Goal: Check status: Check status

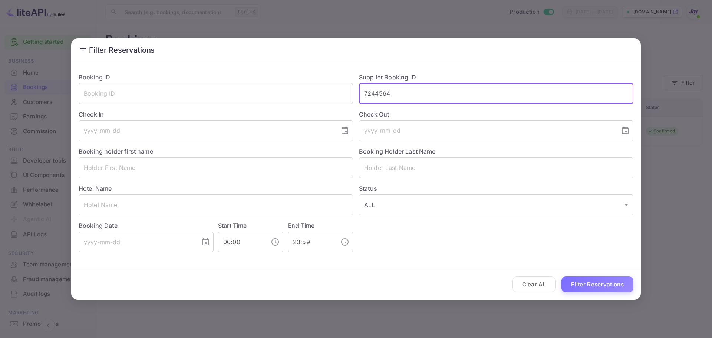
drag, startPoint x: 425, startPoint y: 93, endPoint x: 303, endPoint y: 100, distance: 122.5
click at [303, 100] on div "Booking ID ​ Supplier Booking ID 7244564 ​ Check In ​ Check Out ​ Booking holde…" at bounding box center [353, 159] width 560 height 185
paste input "9439251,"
type input "9439251"
click at [591, 285] on button "Filter Reservations" at bounding box center [597, 284] width 72 height 16
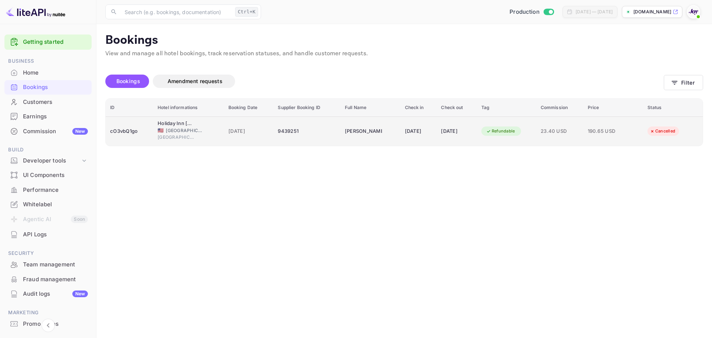
click at [311, 130] on div "9439251" at bounding box center [307, 131] width 58 height 12
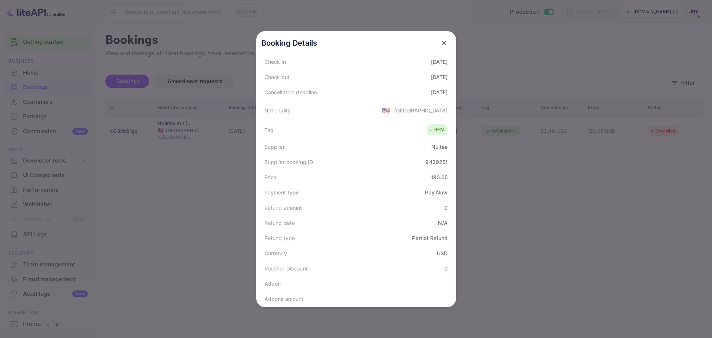
scroll to position [183, 0]
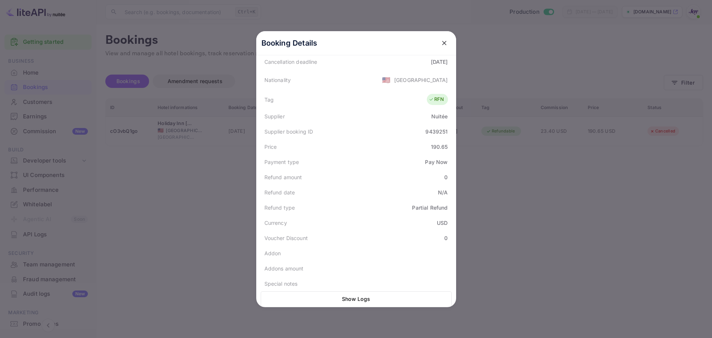
click at [216, 165] on div at bounding box center [356, 169] width 712 height 338
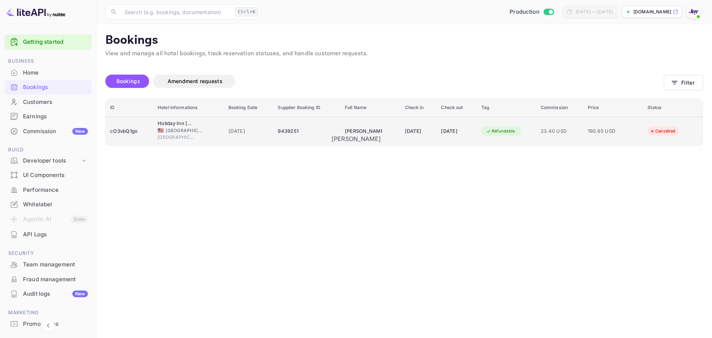
click at [353, 134] on div "[PERSON_NAME]" at bounding box center [363, 131] width 37 height 12
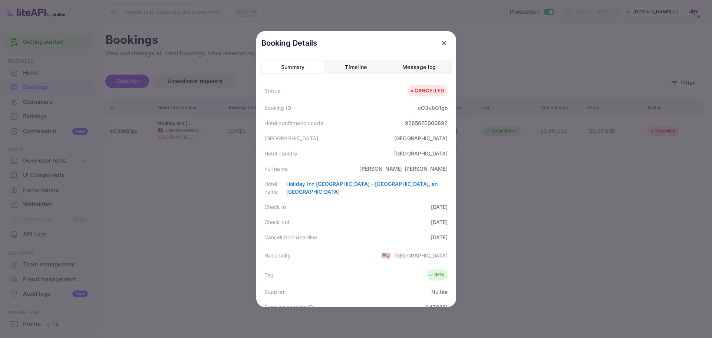
click at [431, 171] on div "[PERSON_NAME]" at bounding box center [403, 169] width 88 height 8
copy div "[PERSON_NAME]"
click at [198, 146] on div at bounding box center [356, 169] width 712 height 338
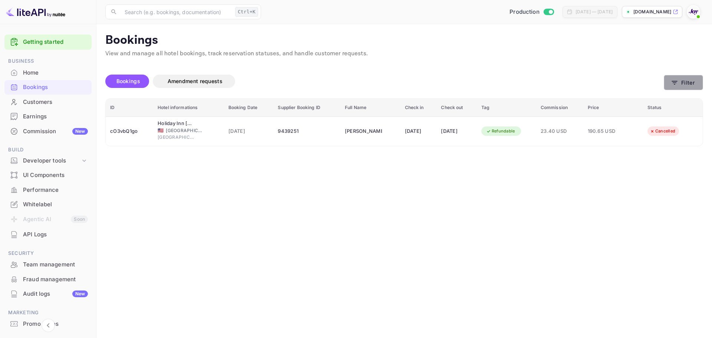
click at [683, 81] on button "Filter" at bounding box center [682, 82] width 39 height 15
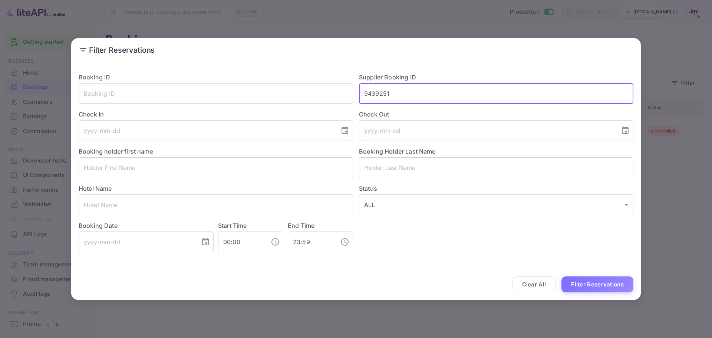
drag, startPoint x: 408, startPoint y: 94, endPoint x: 295, endPoint y: 83, distance: 113.6
click at [295, 83] on div "Booking ID ​ Supplier Booking ID 9439251 ​ Check In ​ Check Out ​ Booking holde…" at bounding box center [353, 159] width 560 height 185
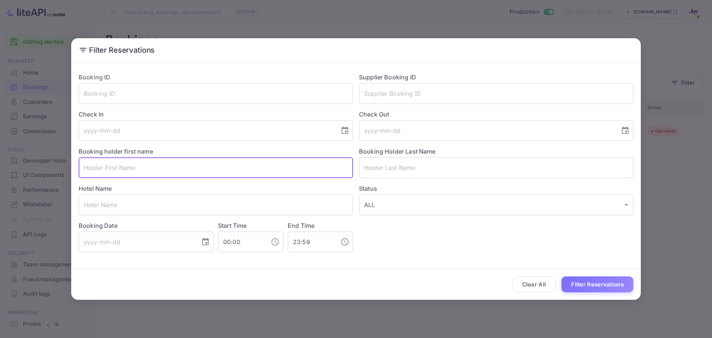
click at [217, 168] on input "text" at bounding box center [216, 167] width 274 height 21
paste input "[PERSON_NAME]"
click at [118, 168] on input "[PERSON_NAME]" at bounding box center [216, 167] width 274 height 21
type input "[PERSON_NAME]"
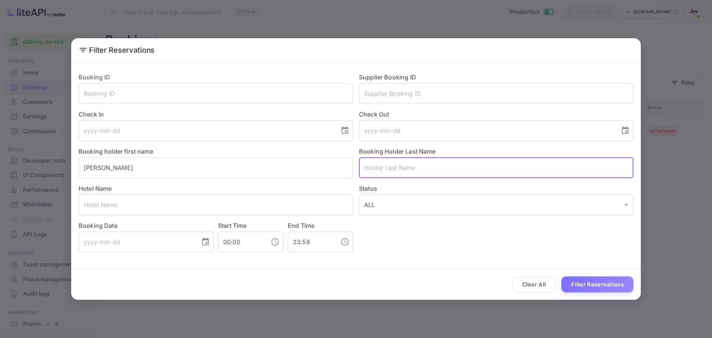
click at [388, 170] on input "text" at bounding box center [496, 167] width 274 height 21
paste input "[PERSON_NAME]"
type input "[PERSON_NAME]"
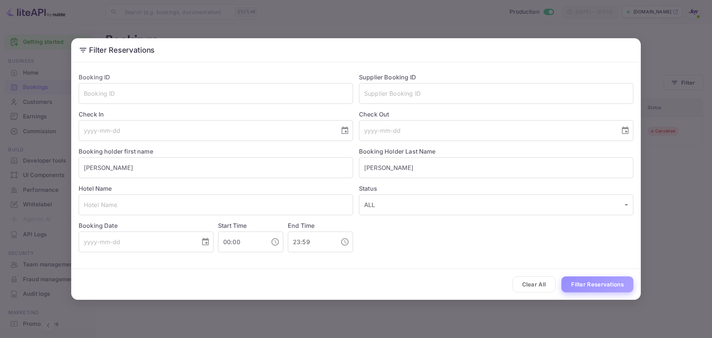
click at [587, 287] on button "Filter Reservations" at bounding box center [597, 284] width 72 height 16
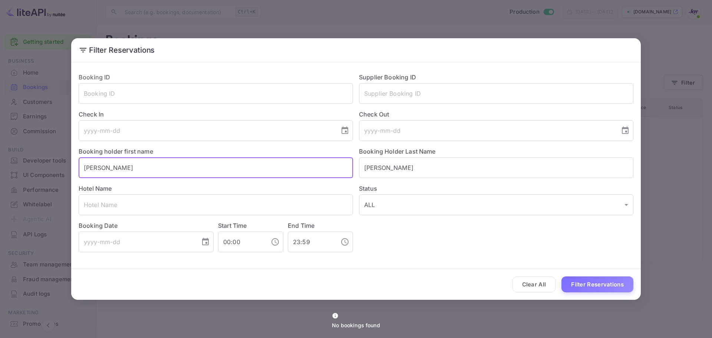
drag, startPoint x: 139, startPoint y: 178, endPoint x: 30, endPoint y: 160, distance: 109.6
click at [30, 160] on div "Filter Reservations Booking ID ​ Supplier Booking ID ​ Check In ​ Check Out ​ B…" at bounding box center [356, 169] width 712 height 338
click at [580, 285] on button "Filter Reservations" at bounding box center [597, 284] width 72 height 16
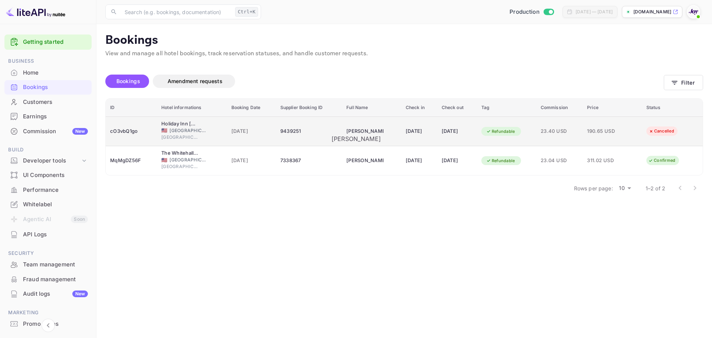
click at [353, 134] on div "[PERSON_NAME]" at bounding box center [364, 131] width 37 height 12
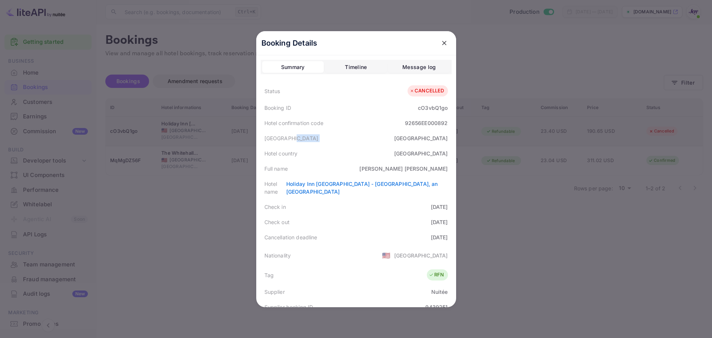
click at [353, 134] on div "[GEOGRAPHIC_DATA]" at bounding box center [356, 137] width 191 height 15
click at [413, 170] on div "[PERSON_NAME]" at bounding box center [403, 169] width 88 height 8
copy div "[PERSON_NAME]"
click at [440, 39] on icon "close" at bounding box center [443, 42] width 7 height 7
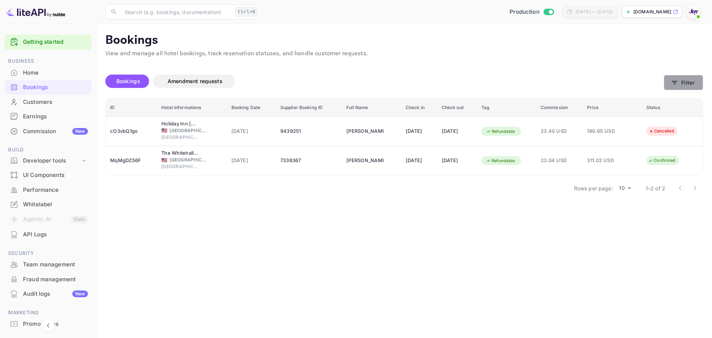
click at [701, 82] on button "Filter" at bounding box center [682, 82] width 39 height 15
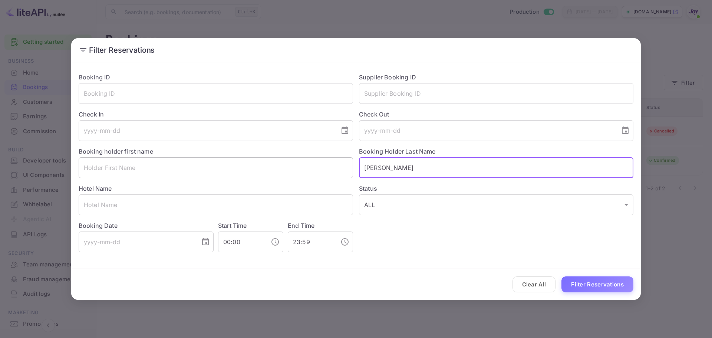
drag, startPoint x: 404, startPoint y: 166, endPoint x: 314, endPoint y: 164, distance: 89.7
click at [317, 165] on div "Booking ID ​ Supplier Booking ID ​ Check In ​ Check Out ​ Booking holder first …" at bounding box center [353, 159] width 560 height 185
click at [245, 170] on input "text" at bounding box center [216, 167] width 274 height 21
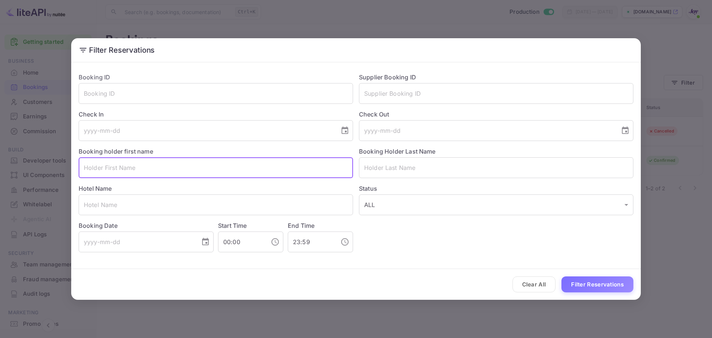
paste input "[PERSON_NAME]"
type input "[PERSON_NAME]"
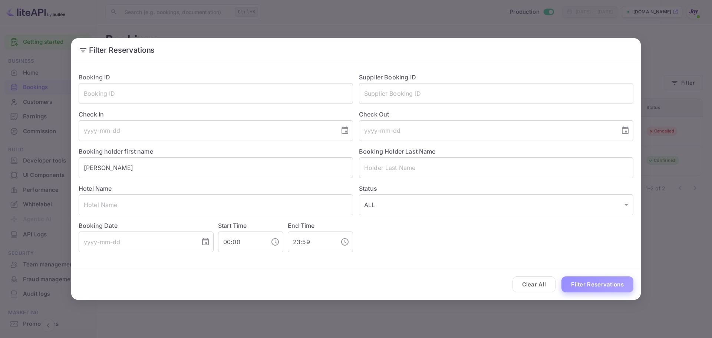
click at [588, 281] on button "Filter Reservations" at bounding box center [597, 284] width 72 height 16
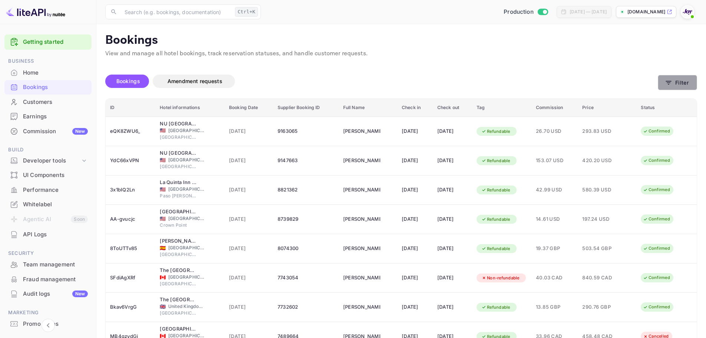
click at [682, 84] on button "Filter" at bounding box center [677, 82] width 39 height 15
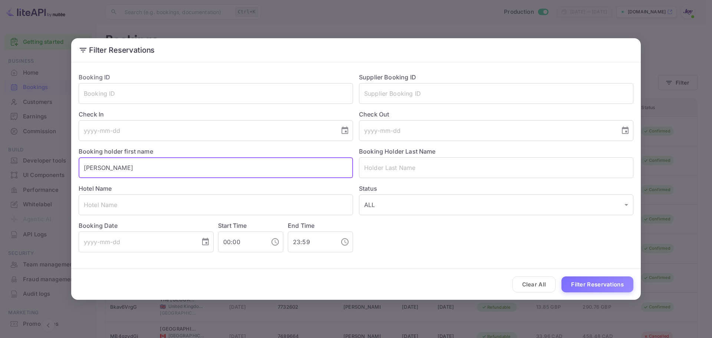
drag, startPoint x: 117, startPoint y: 163, endPoint x: 79, endPoint y: 159, distance: 38.5
click at [82, 159] on input "[PERSON_NAME]" at bounding box center [216, 167] width 274 height 21
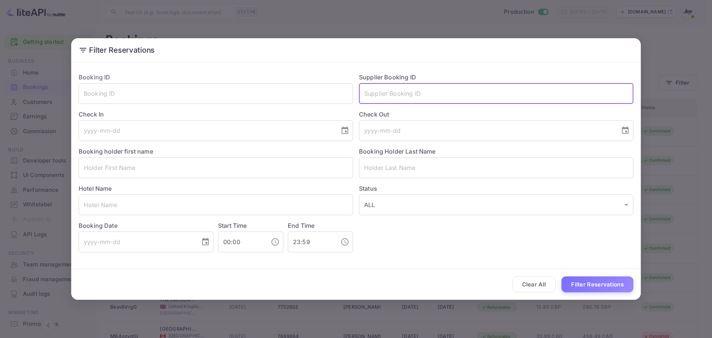
click at [380, 96] on input "text" at bounding box center [496, 93] width 274 height 21
paste input "9439251"
type input "9439251"
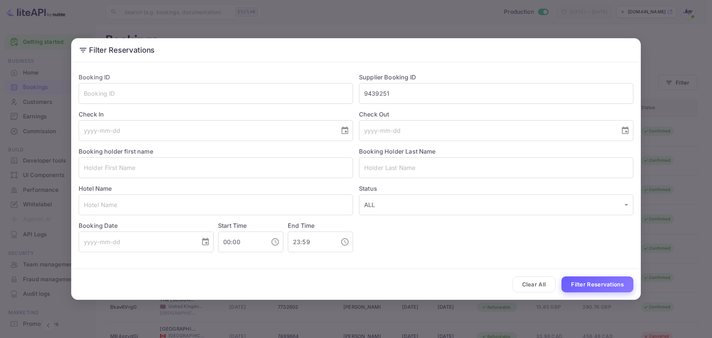
drag, startPoint x: 602, startPoint y: 293, endPoint x: 596, endPoint y: 289, distance: 7.1
click at [602, 293] on div "Clear All Filter Reservations" at bounding box center [355, 284] width 569 height 31
drag, startPoint x: 594, startPoint y: 286, endPoint x: 571, endPoint y: 281, distance: 24.3
click at [594, 286] on button "Filter Reservations" at bounding box center [597, 284] width 72 height 16
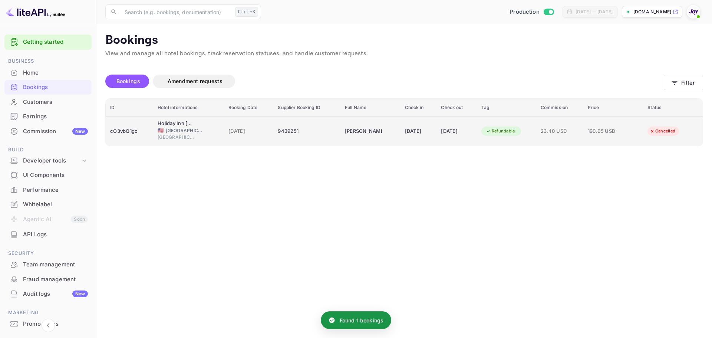
click at [325, 136] on td "9439251" at bounding box center [306, 130] width 67 height 29
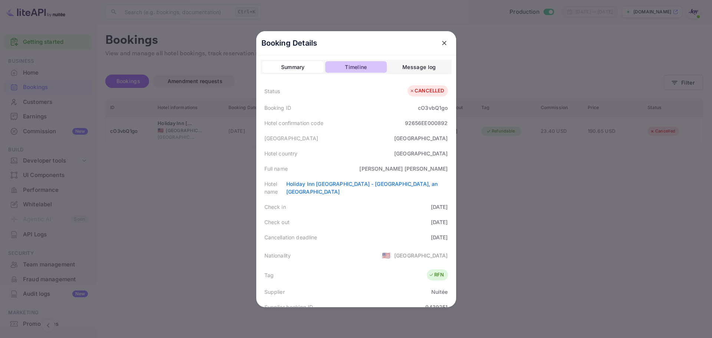
click at [351, 66] on div "Timeline" at bounding box center [356, 67] width 22 height 9
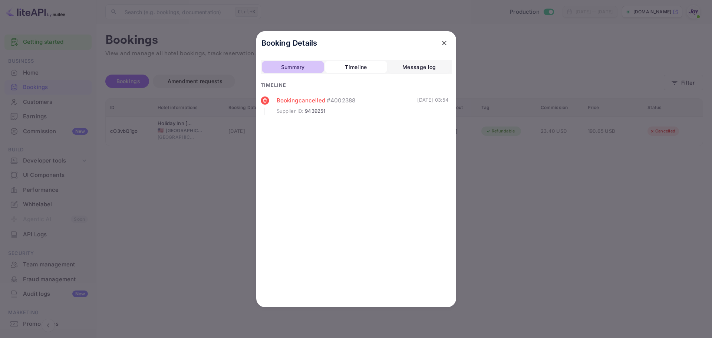
click at [294, 63] on div "Summary" at bounding box center [293, 67] width 24 height 9
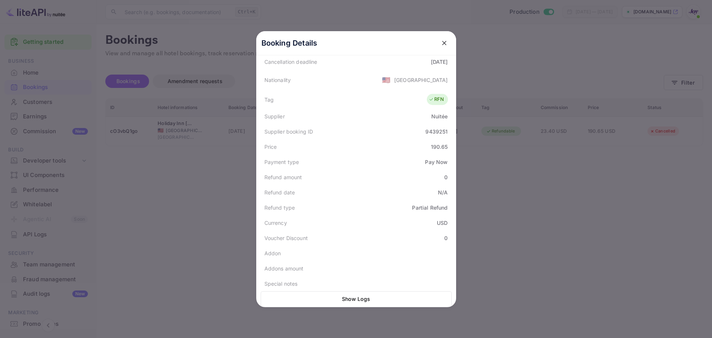
click at [233, 189] on div at bounding box center [356, 169] width 712 height 338
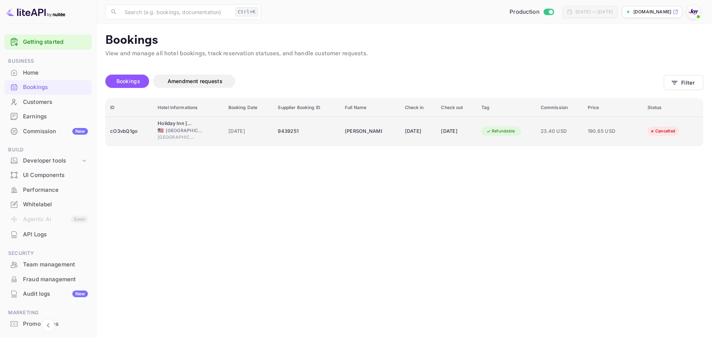
click at [312, 143] on td "9439251" at bounding box center [306, 130] width 67 height 29
